Goal: Task Accomplishment & Management: Complete application form

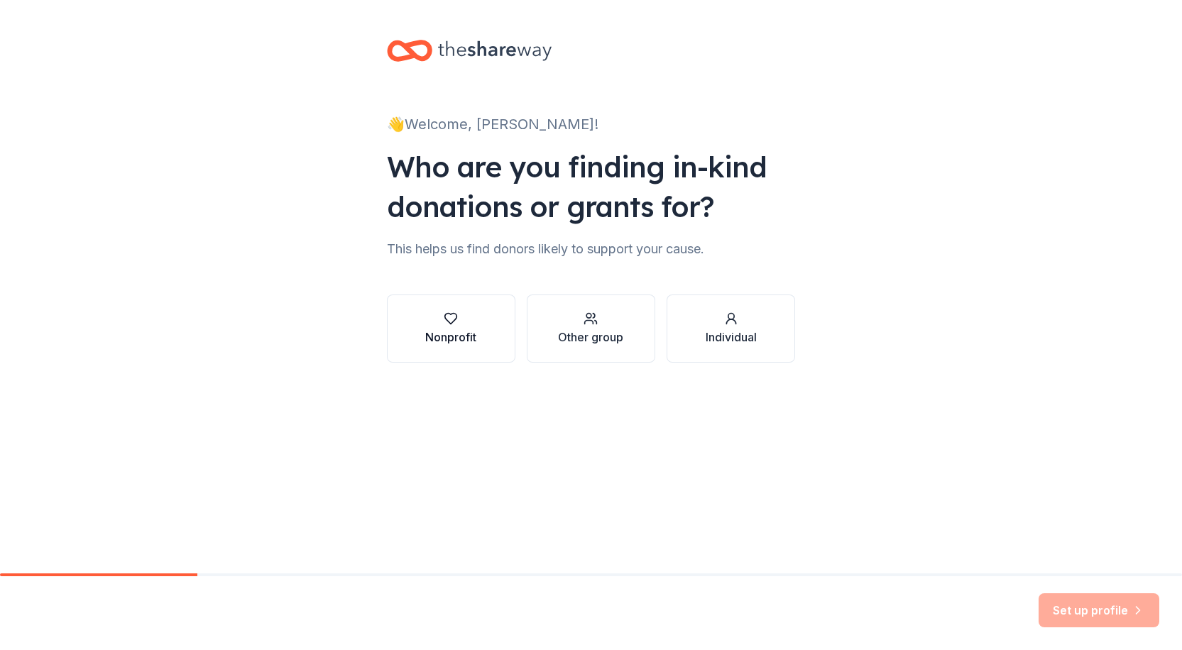
click at [442, 339] on div "Nonprofit" at bounding box center [450, 337] width 51 height 17
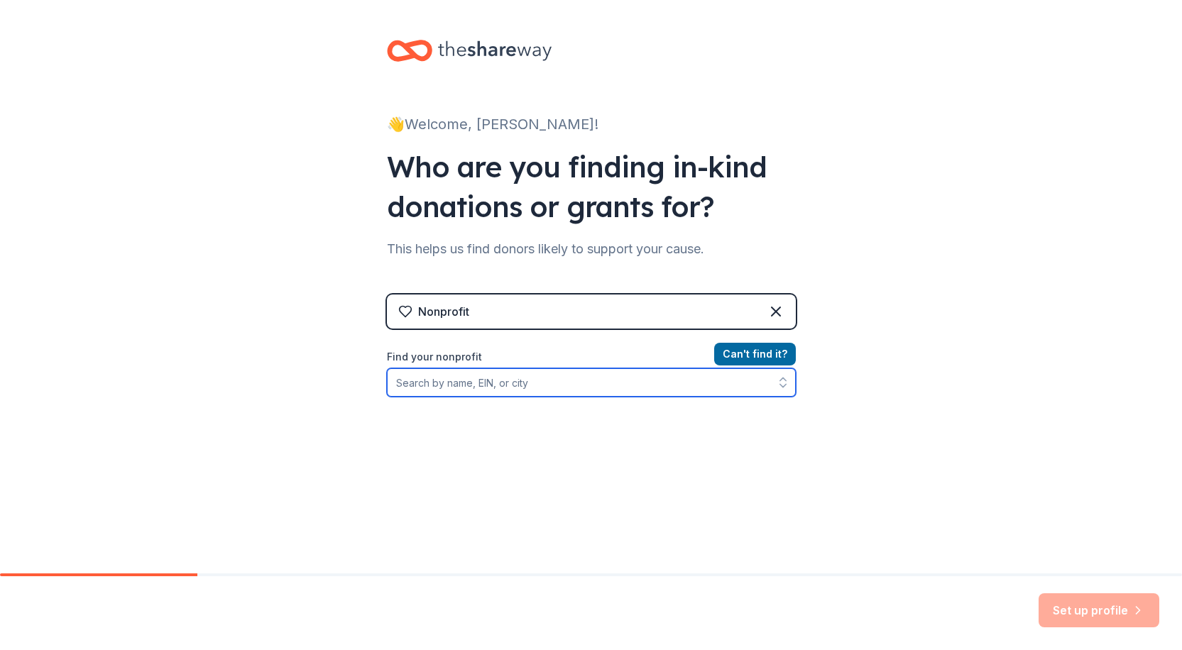
click at [455, 387] on input "Find your nonprofit" at bounding box center [591, 383] width 409 height 28
type input "[DEMOGRAPHIC_DATA] charities of [GEOGRAPHIC_DATA]"
click at [455, 387] on input "[DEMOGRAPHIC_DATA] charities of [GEOGRAPHIC_DATA]" at bounding box center [591, 383] width 409 height 28
click at [479, 388] on input "[DEMOGRAPHIC_DATA] charities of [GEOGRAPHIC_DATA]" at bounding box center [591, 383] width 409 height 28
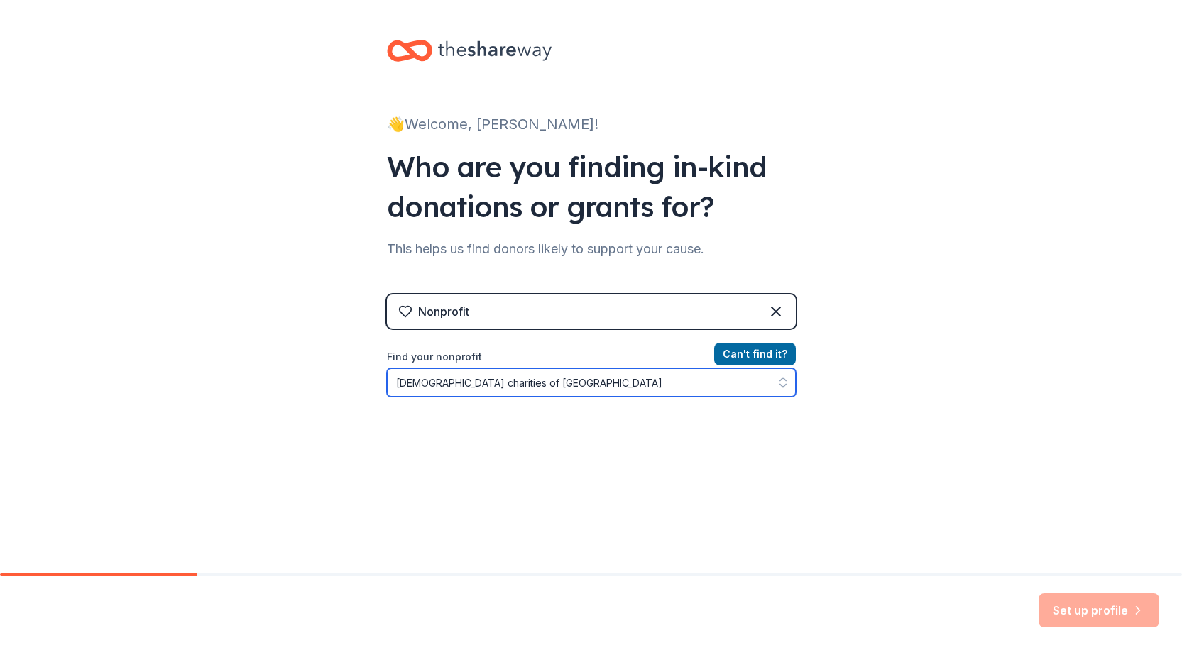
click at [480, 388] on input "[DEMOGRAPHIC_DATA] charities of [GEOGRAPHIC_DATA]" at bounding box center [591, 383] width 409 height 28
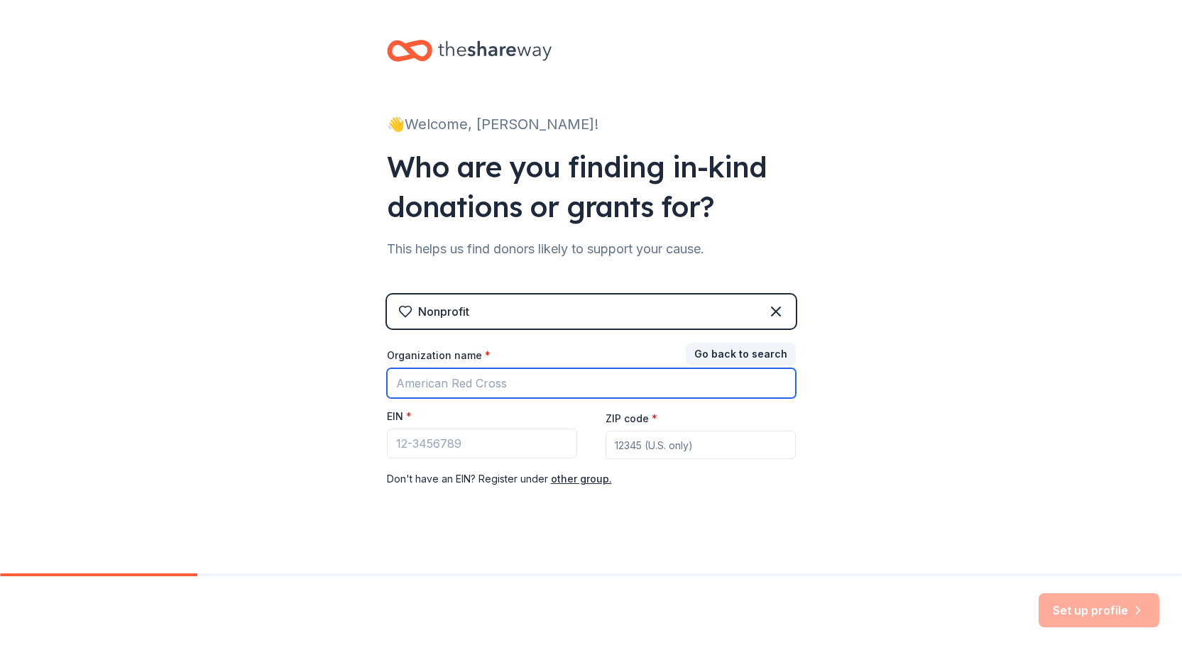
click at [477, 394] on input "Organization name *" at bounding box center [591, 384] width 409 height 30
type input "[DEMOGRAPHIC_DATA] Charities of [GEOGRAPHIC_DATA]"
